Goal: Find specific page/section: Find specific page/section

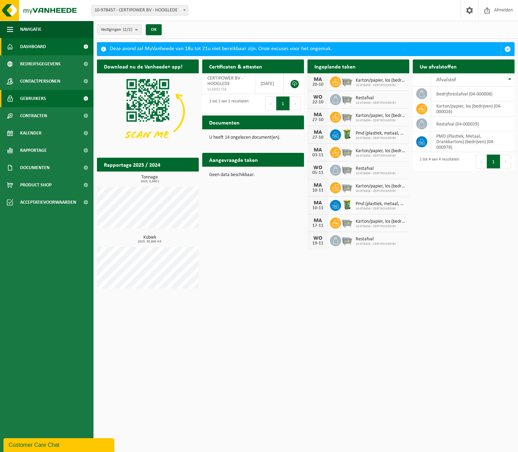
click at [45, 102] on span "Gebruikers" at bounding box center [33, 98] width 26 height 17
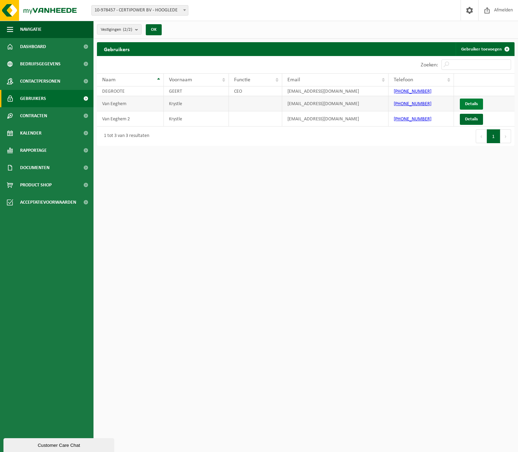
click at [472, 100] on link "Details" at bounding box center [471, 104] width 23 height 11
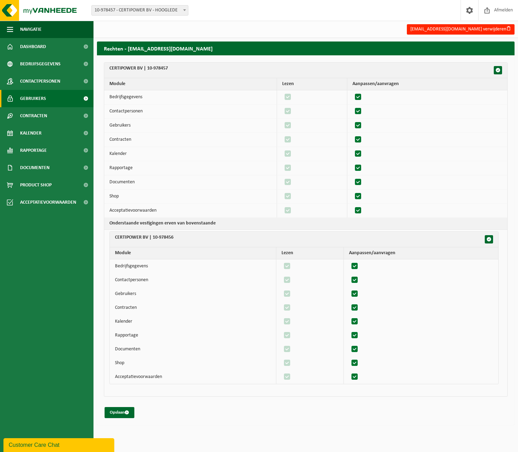
click at [37, 100] on span "Gebruikers" at bounding box center [33, 98] width 26 height 17
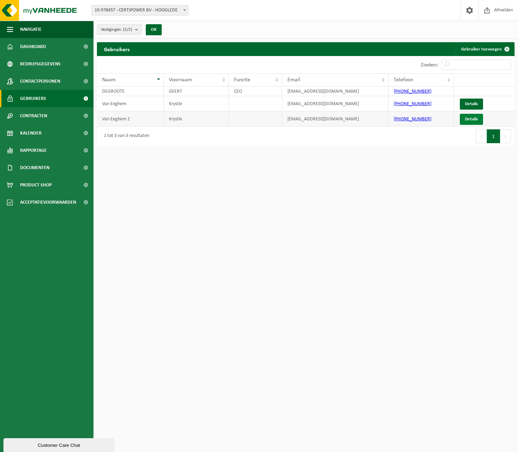
click at [466, 118] on link "Details" at bounding box center [471, 119] width 23 height 11
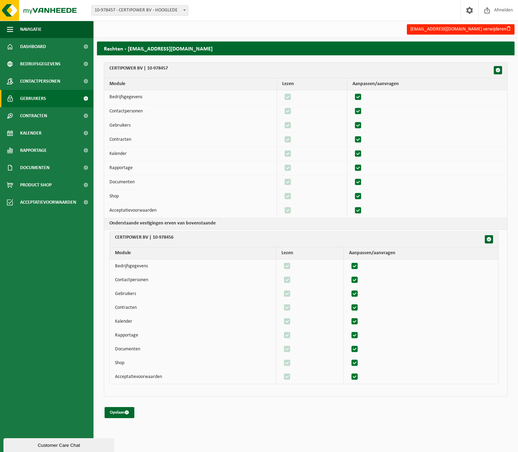
click at [31, 100] on span "Gebruikers" at bounding box center [33, 98] width 26 height 17
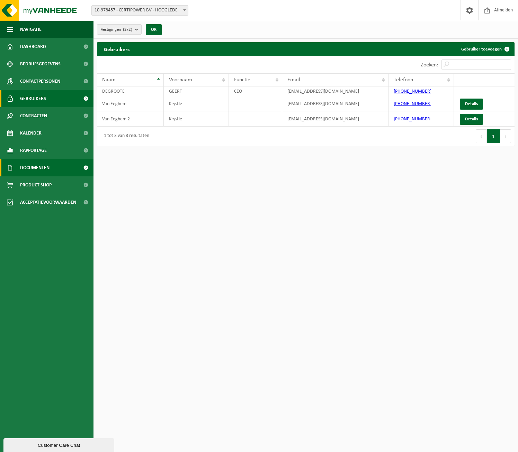
click at [34, 167] on span "Documenten" at bounding box center [34, 167] width 29 height 17
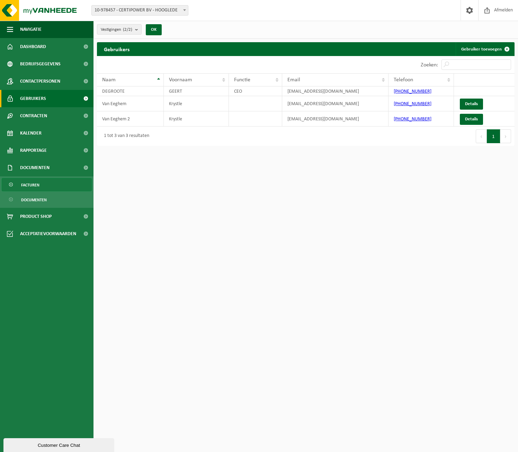
click at [32, 188] on span "Facturen" at bounding box center [30, 185] width 18 height 13
